Goal: Go to known website: Access a specific website the user already knows

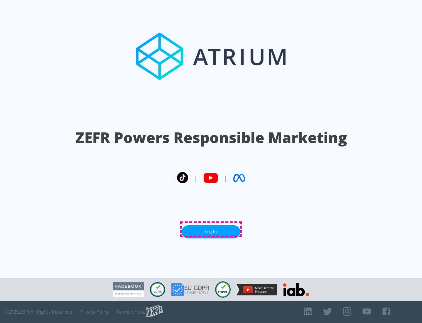
click at [211, 229] on link "Log In" at bounding box center [211, 231] width 59 height 13
